Goal: Find contact information: Find contact information

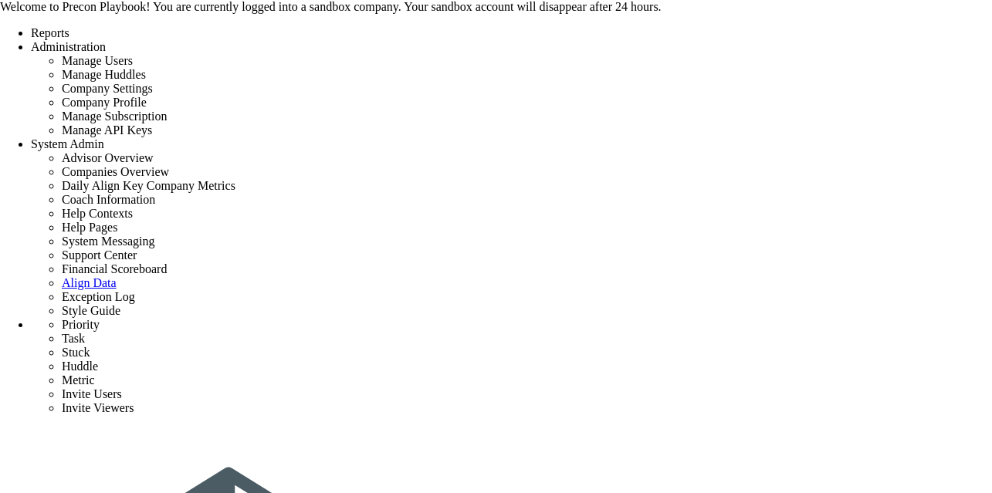
scroll to position [51, 0]
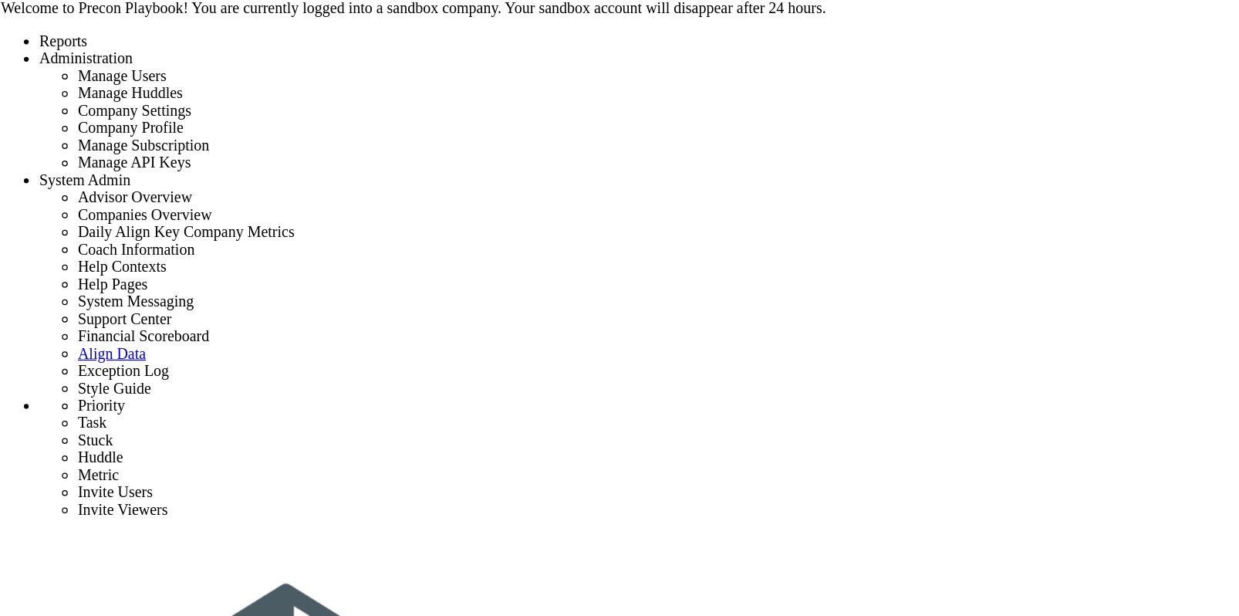
scroll to position [51, 0]
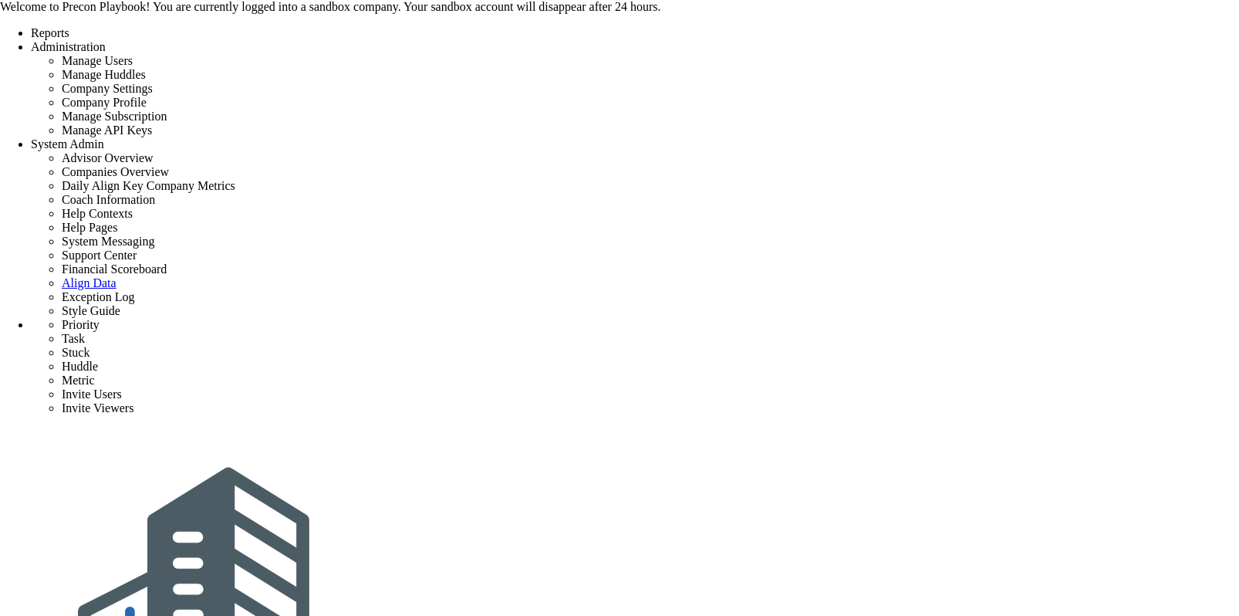
drag, startPoint x: 428, startPoint y: 284, endPoint x: 441, endPoint y: 341, distance: 58.6
drag, startPoint x: 417, startPoint y: 70, endPoint x: 427, endPoint y: 176, distance: 106.2
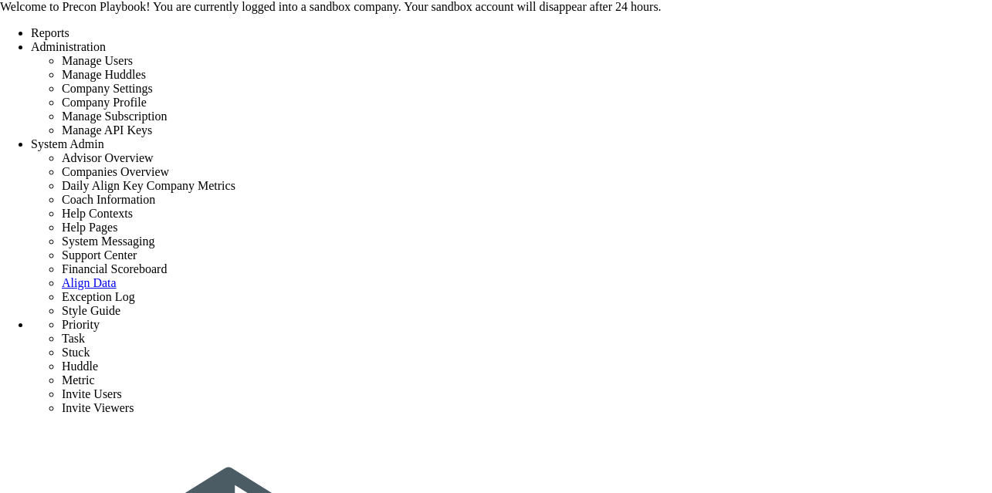
drag, startPoint x: 415, startPoint y: 46, endPoint x: 432, endPoint y: 83, distance: 40.7
